Goal: Task Accomplishment & Management: Use online tool/utility

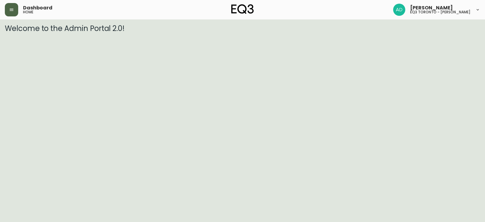
click at [7, 12] on button "button" at bounding box center [11, 9] width 13 height 13
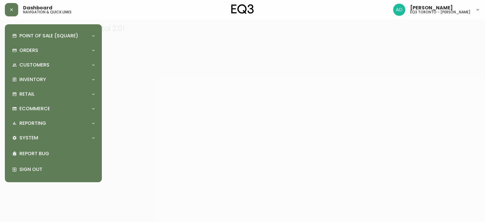
click at [42, 72] on div "Point of Sale (Square) Payments Virtual Terminal Transactions Search Terminals …" at bounding box center [53, 103] width 87 height 148
click at [43, 76] on p "Inventory" at bounding box center [32, 79] width 27 height 7
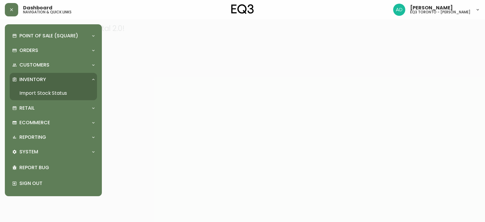
click at [48, 93] on link "Import Stock Status" at bounding box center [53, 93] width 87 height 14
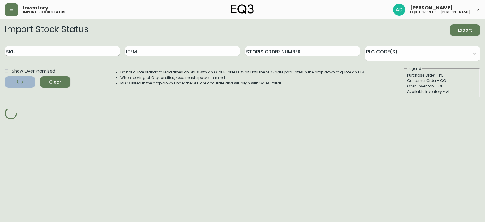
click at [36, 48] on input "SKU" at bounding box center [62, 51] width 115 height 10
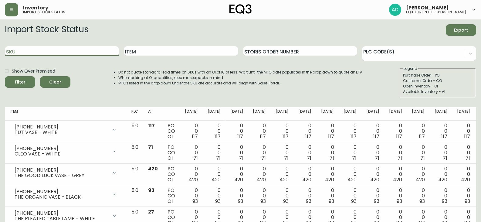
paste input "[PHONE_NUMBER]"
click at [5, 76] on button "Filter" at bounding box center [20, 82] width 30 height 12
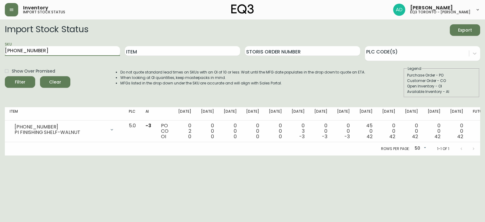
drag, startPoint x: 45, startPoint y: 49, endPoint x: 0, endPoint y: 56, distance: 45.3
click at [0, 56] on main "Import Stock Status Export SKU [PHONE_NUMBER] Item Storis Order Number PLC Code…" at bounding box center [242, 87] width 485 height 136
click at [5, 76] on button "Filter" at bounding box center [20, 82] width 30 height 12
drag, startPoint x: 19, startPoint y: 50, endPoint x: 3, endPoint y: 52, distance: 16.5
click at [3, 52] on main "Import Stock Status Export SKU [PHONE_NUMBER] Item Storis Order Number PLC Code…" at bounding box center [242, 87] width 485 height 136
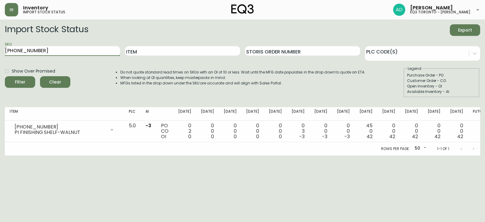
paste input "5"
click at [5, 76] on button "Filter" at bounding box center [20, 82] width 30 height 12
click at [0, 57] on main "Import Stock Status Export SKU [PHONE_NUMBER] Item Storis Order Number PLC Code…" at bounding box center [242, 87] width 485 height 136
paste input "2"
click at [5, 76] on button "Filter" at bounding box center [20, 82] width 30 height 12
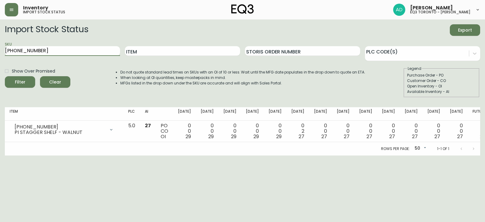
drag, startPoint x: 39, startPoint y: 50, endPoint x: 0, endPoint y: 50, distance: 38.8
click at [0, 50] on main "Import Stock Status Export SKU [PHONE_NUMBER] Item Storis Order Number PLC Code…" at bounding box center [242, 87] width 485 height 136
paste input "1"
click at [5, 76] on button "Filter" at bounding box center [20, 82] width 30 height 12
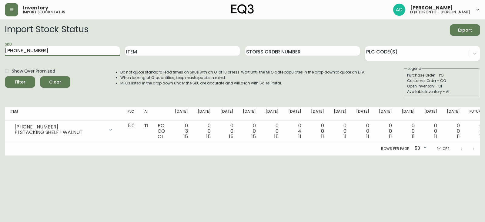
drag, startPoint x: 52, startPoint y: 52, endPoint x: 0, endPoint y: 49, distance: 51.9
click at [0, 49] on main "Import Stock Status Export SKU [PHONE_NUMBER] Item Storis Order Number PLC Code…" at bounding box center [242, 87] width 485 height 136
paste input "4"
click at [5, 76] on button "Filter" at bounding box center [20, 82] width 30 height 12
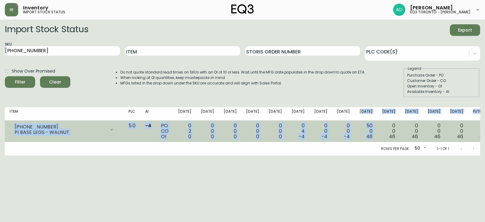
drag, startPoint x: 367, startPoint y: 114, endPoint x: 371, endPoint y: 141, distance: 27.6
click at [371, 141] on table "Item PLC AI [DATE] Sep [DATE] Oct [DATE] Oct [DATE] Oct 31 [DATE] Nov [DATE] No…" at bounding box center [248, 124] width 486 height 35
click at [371, 140] on td "50 0 46" at bounding box center [366, 131] width 23 height 22
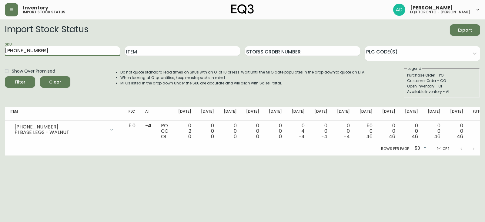
drag, startPoint x: 48, startPoint y: 53, endPoint x: 0, endPoint y: 31, distance: 53.0
click at [0, 31] on main "Import Stock Status Export SKU [PHONE_NUMBER] Item Storis Order Number PLC Code…" at bounding box center [242, 87] width 485 height 136
paste input "3"
click at [5, 76] on button "Filter" at bounding box center [20, 82] width 30 height 12
drag, startPoint x: 43, startPoint y: 50, endPoint x: 0, endPoint y: 47, distance: 42.9
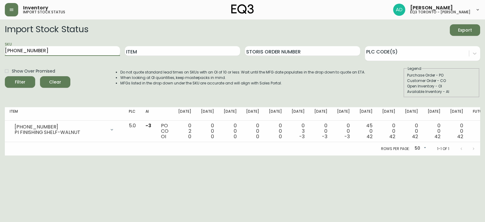
click at [0, 47] on main "Import Stock Status Export SKU [PHONE_NUMBER] Item Storis Order Number PLC Code…" at bounding box center [242, 87] width 485 height 136
paste input "5"
click at [5, 76] on button "Filter" at bounding box center [20, 82] width 30 height 12
drag, startPoint x: 41, startPoint y: 49, endPoint x: 0, endPoint y: 51, distance: 41.0
click at [0, 51] on main "Import Stock Status Export SKU [PHONE_NUMBER] Item Storis Order Number PLC Code…" at bounding box center [242, 87] width 485 height 136
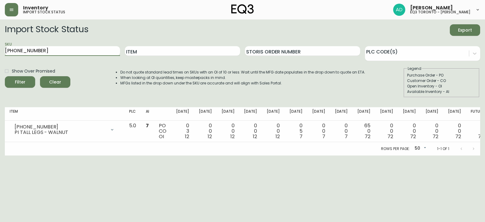
paste input "2"
click at [5, 76] on button "Filter" at bounding box center [20, 82] width 30 height 12
drag, startPoint x: 79, startPoint y: 54, endPoint x: 0, endPoint y: 52, distance: 78.9
click at [0, 52] on main "Import Stock Status Export SKU [PHONE_NUMBER] Item Storis Order Number PLC Code…" at bounding box center [242, 87] width 485 height 136
paste input "[PHONE_NUMBER]"
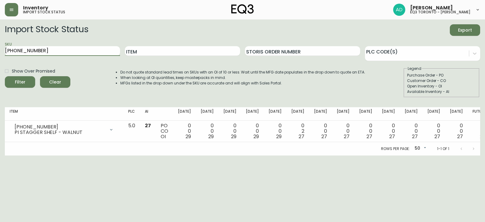
click at [5, 76] on button "Filter" at bounding box center [20, 82] width 30 height 12
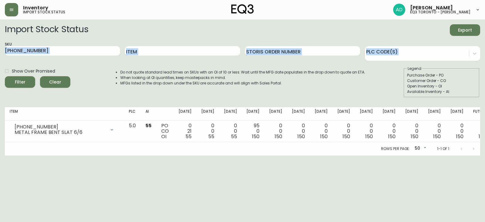
drag, startPoint x: 74, startPoint y: 46, endPoint x: 0, endPoint y: 65, distance: 76.5
click at [0, 65] on main "Import Stock Status Export SKU [PHONE_NUMBER] Item Storis Order Number PLC Code…" at bounding box center [242, 87] width 485 height 136
click at [18, 51] on input "[PHONE_NUMBER]" at bounding box center [62, 51] width 115 height 10
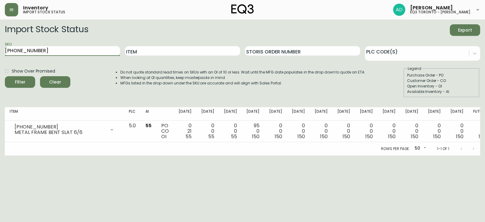
click at [18, 51] on input "[PHONE_NUMBER]" at bounding box center [62, 51] width 115 height 10
click at [5, 76] on button "Filter" at bounding box center [20, 82] width 30 height 12
drag, startPoint x: 58, startPoint y: 50, endPoint x: 0, endPoint y: 72, distance: 62.0
click at [0, 73] on main "Import Stock Status Export SKU [PHONE_NUMBER] Item Storis Order Number PLC Code…" at bounding box center [242, 87] width 485 height 136
paste input "[PHONE_NUMBER]"
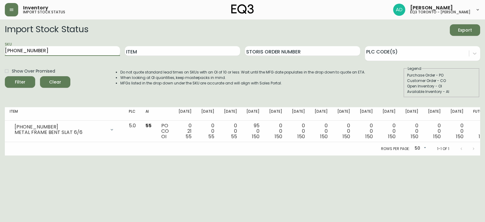
type input "[PHONE_NUMBER]"
click at [5, 76] on button "Filter" at bounding box center [20, 82] width 30 height 12
